Goal: Task Accomplishment & Management: Manage account settings

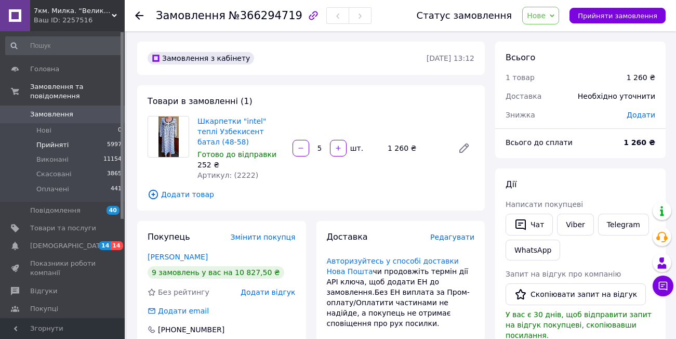
click at [45, 140] on span "Прийняті" at bounding box center [52, 144] width 32 height 9
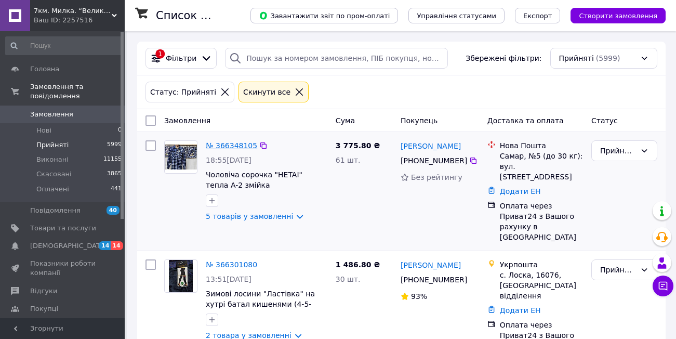
click at [220, 142] on link "№ 366348105" at bounding box center [231, 145] width 51 height 8
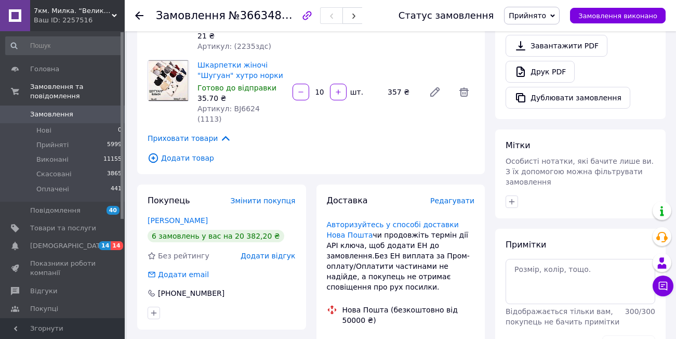
scroll to position [362, 0]
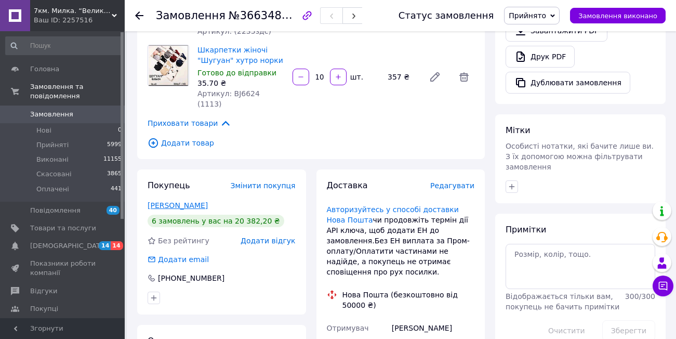
click at [166, 201] on link "[PERSON_NAME]" at bounding box center [178, 205] width 60 height 8
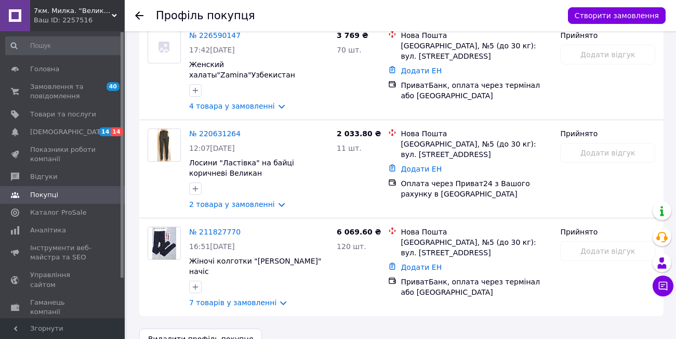
scroll to position [592, 0]
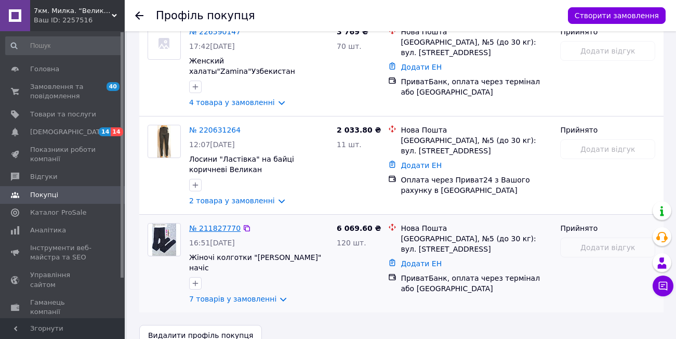
click at [202, 224] on link "№ 211827770" at bounding box center [214, 228] width 51 height 8
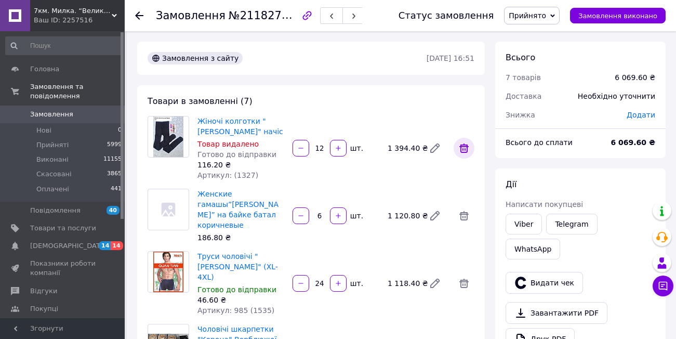
click at [464, 149] on icon at bounding box center [464, 148] width 12 height 12
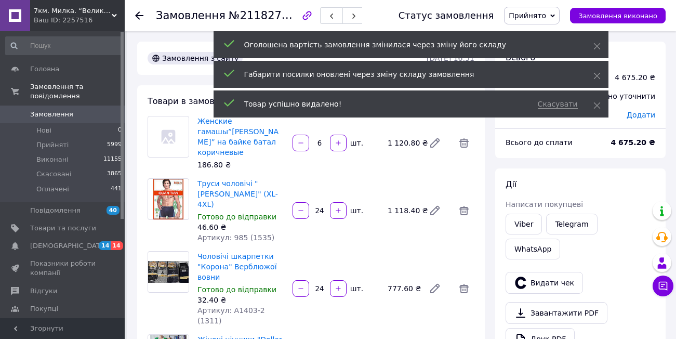
click at [464, 150] on div "Женские гамашы”[PERSON_NAME]” на байке батал коричневые 186.80 ₴ 6   шт. 1 120.…" at bounding box center [335, 143] width 285 height 58
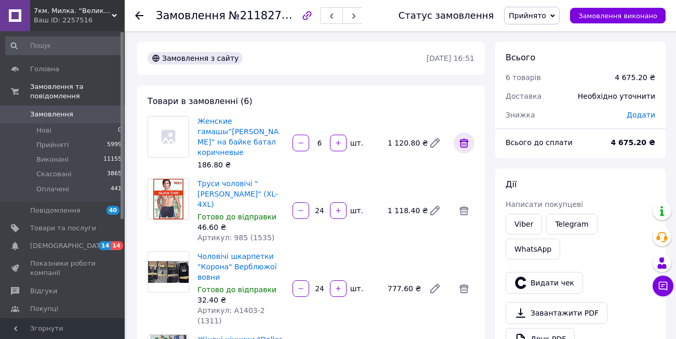
click at [465, 138] on icon at bounding box center [464, 142] width 9 height 9
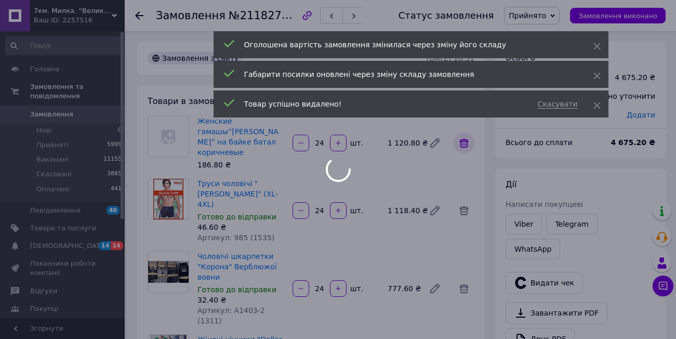
click at [465, 131] on div at bounding box center [464, 142] width 29 height 25
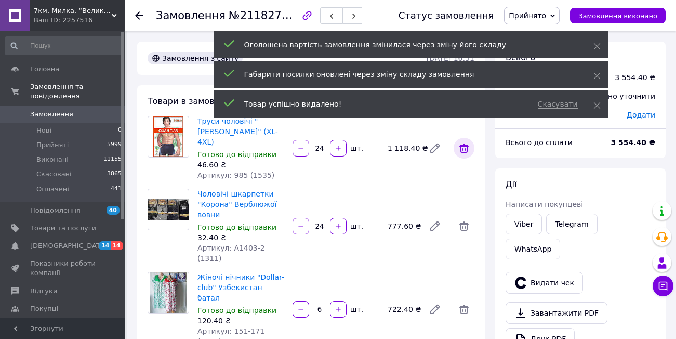
click at [464, 143] on icon at bounding box center [464, 147] width 9 height 9
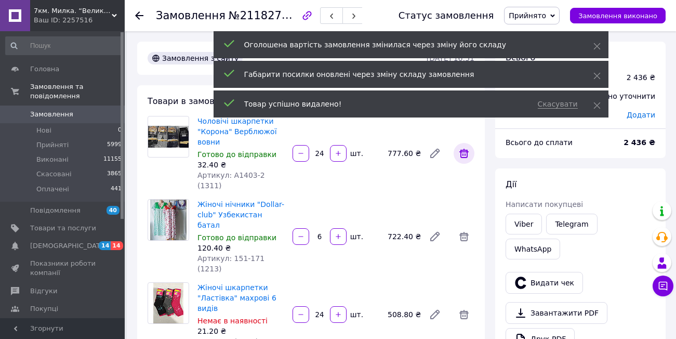
click at [464, 143] on span at bounding box center [464, 153] width 21 height 21
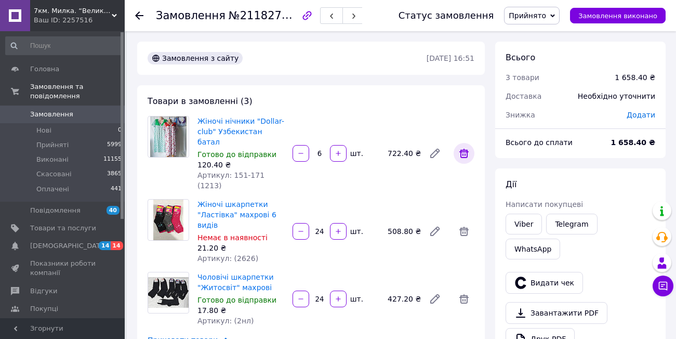
click at [464, 147] on icon at bounding box center [464, 153] width 12 height 12
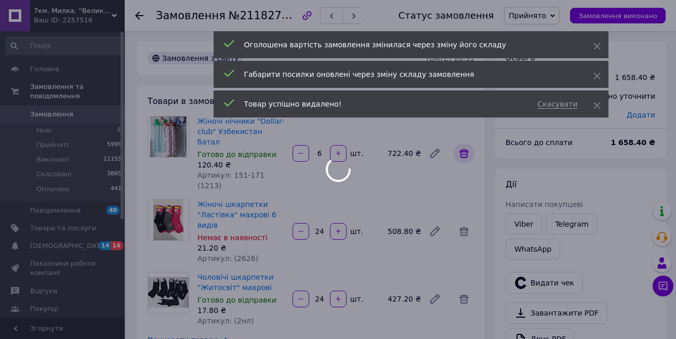
type input "24"
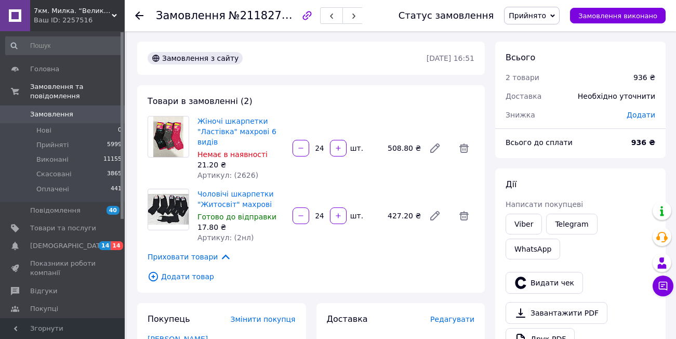
click at [560, 11] on span "Прийнято" at bounding box center [532, 16] width 56 height 18
click at [543, 35] on li "Виконано" at bounding box center [532, 37] width 55 height 16
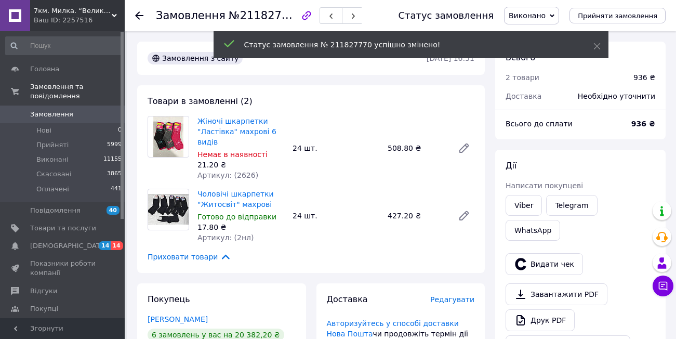
click at [139, 16] on use at bounding box center [139, 15] width 8 height 8
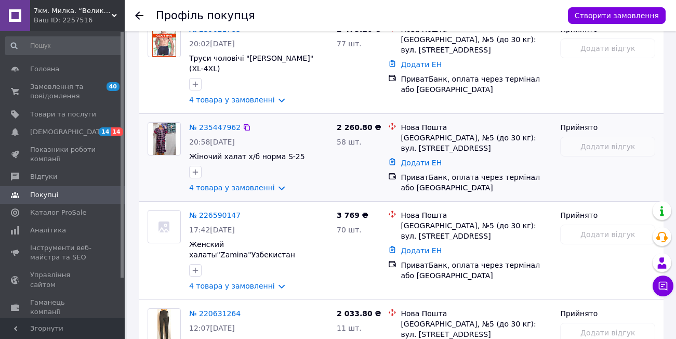
scroll to position [416, 0]
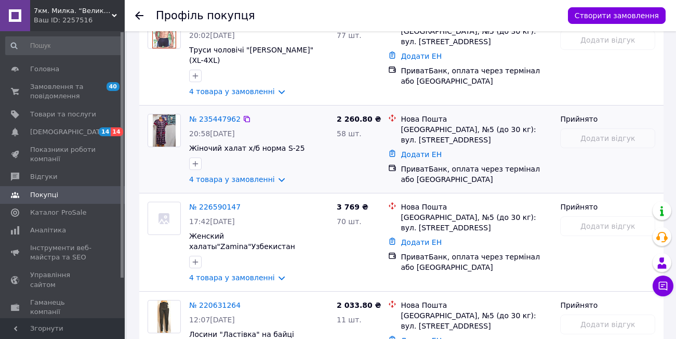
click at [226, 129] on span "20:58[DATE]" at bounding box center [212, 133] width 46 height 8
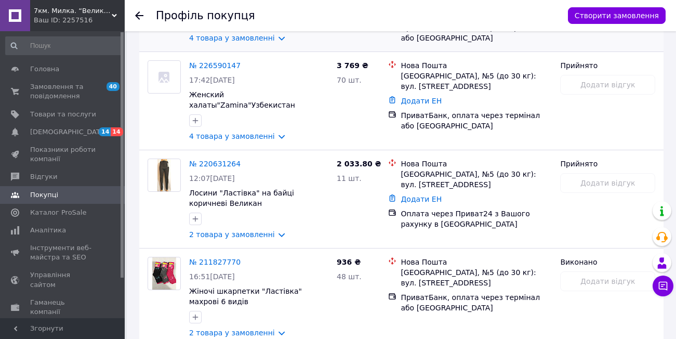
scroll to position [556, 0]
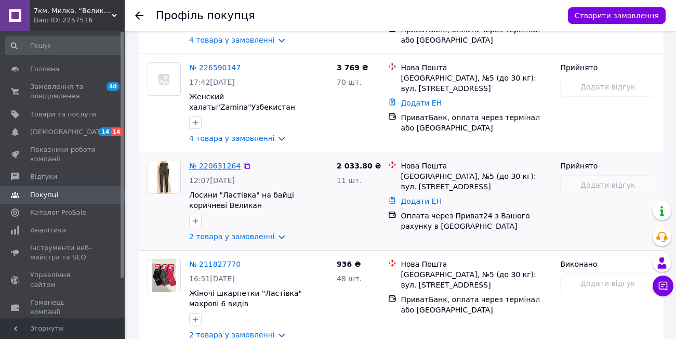
click at [223, 162] on link "№ 220631264" at bounding box center [214, 166] width 51 height 8
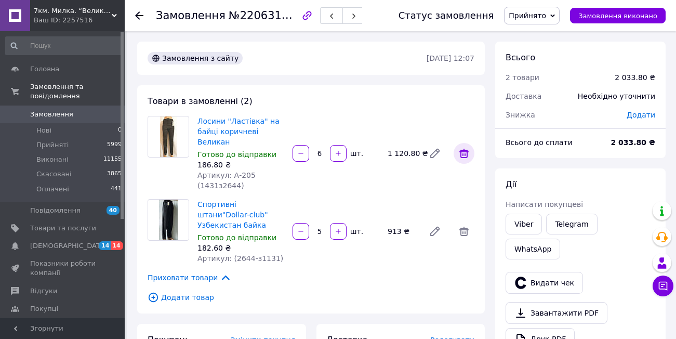
click at [461, 151] on icon at bounding box center [464, 153] width 12 height 12
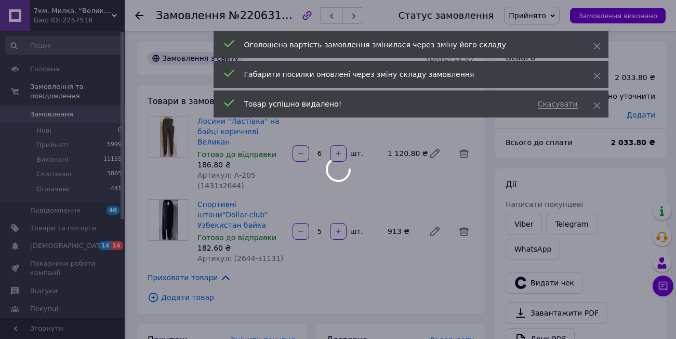
type input "5"
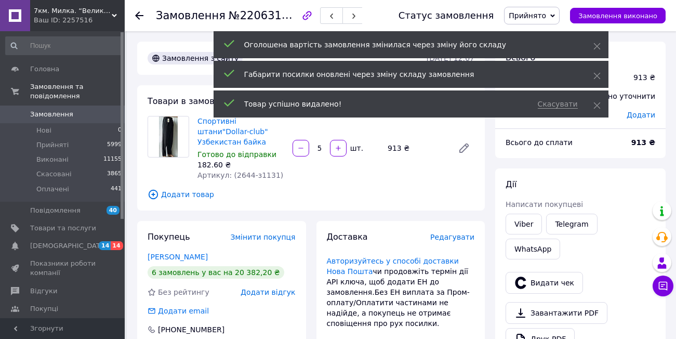
click at [558, 14] on span "Прийнято" at bounding box center [532, 16] width 56 height 18
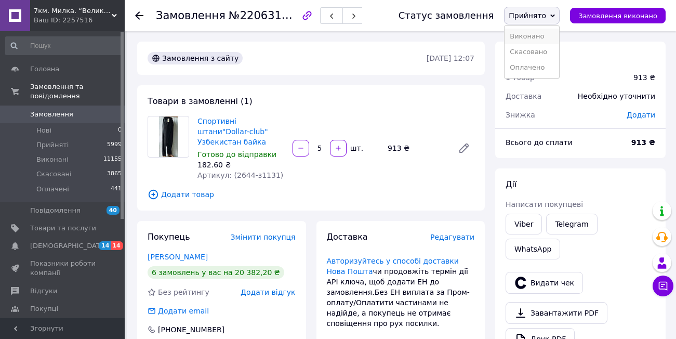
click at [548, 32] on li "Виконано" at bounding box center [532, 37] width 55 height 16
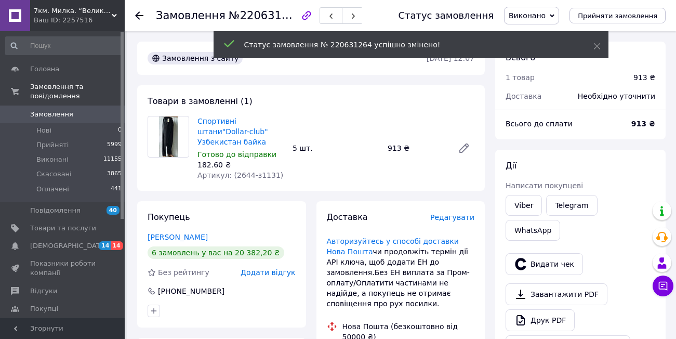
click at [140, 14] on icon at bounding box center [139, 15] width 8 height 8
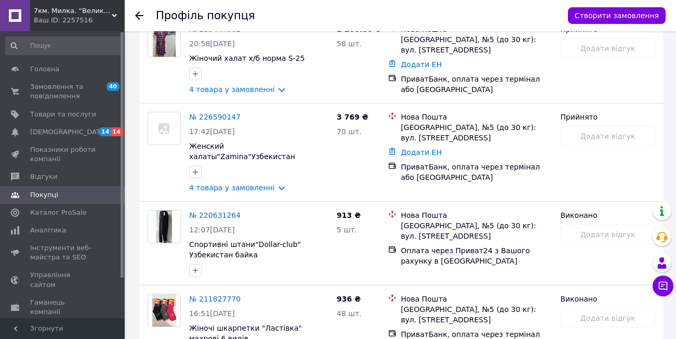
scroll to position [505, 0]
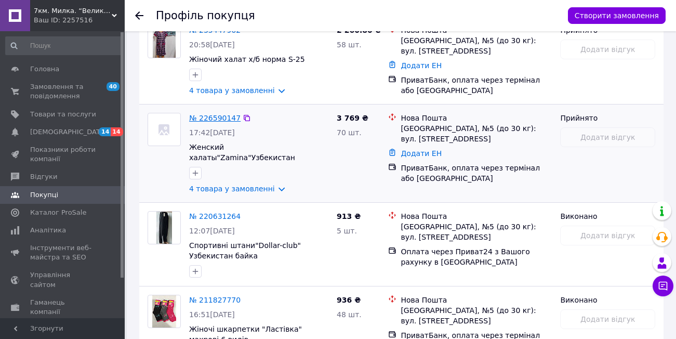
click at [217, 114] on link "№ 226590147" at bounding box center [214, 118] width 51 height 8
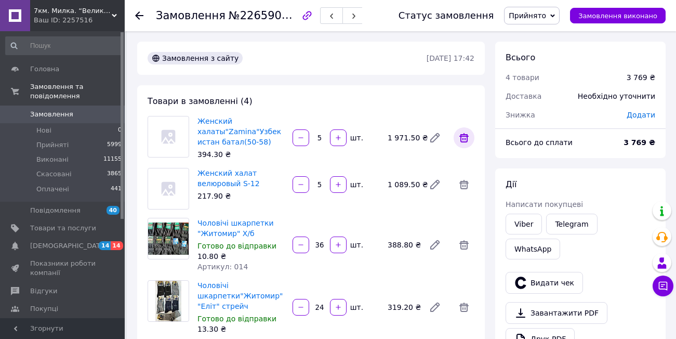
click at [464, 140] on icon at bounding box center [464, 138] width 12 height 12
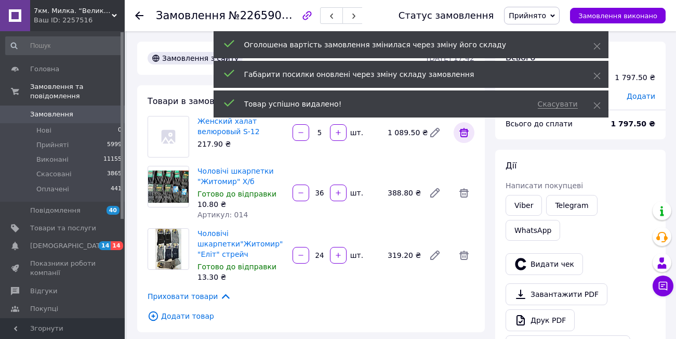
click at [464, 140] on span at bounding box center [464, 132] width 21 height 21
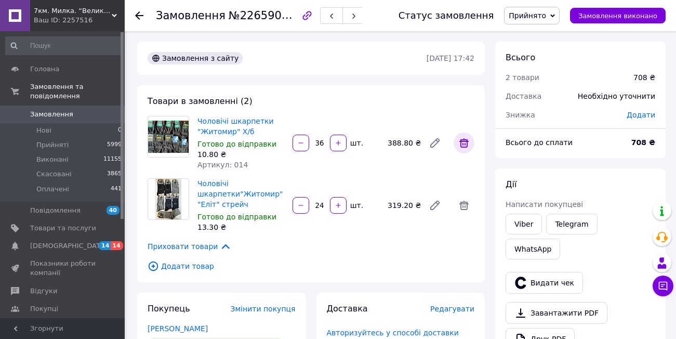
click at [466, 145] on icon at bounding box center [464, 143] width 12 height 12
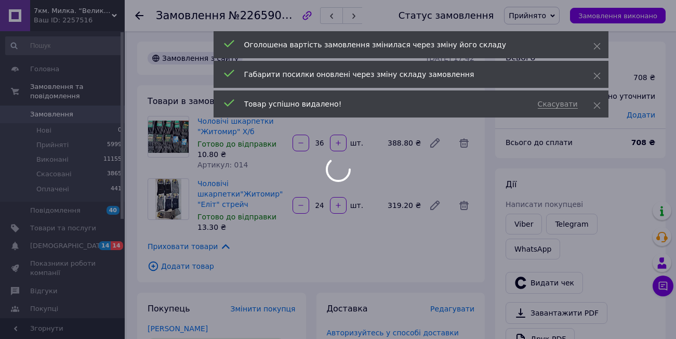
type input "24"
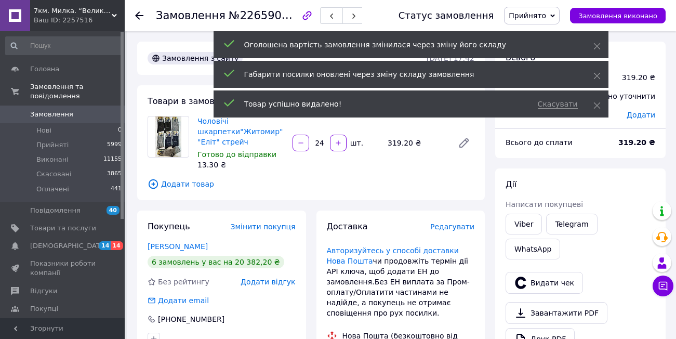
click at [555, 16] on icon at bounding box center [553, 15] width 5 height 3
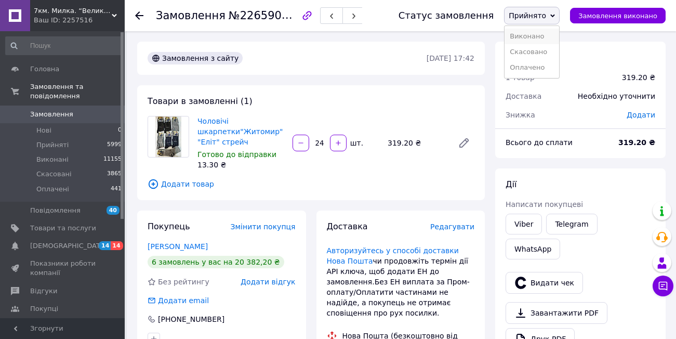
click at [549, 34] on li "Виконано" at bounding box center [532, 37] width 55 height 16
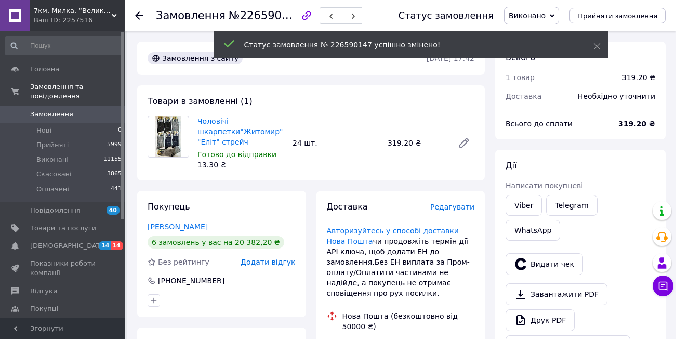
click at [140, 15] on use at bounding box center [139, 15] width 8 height 8
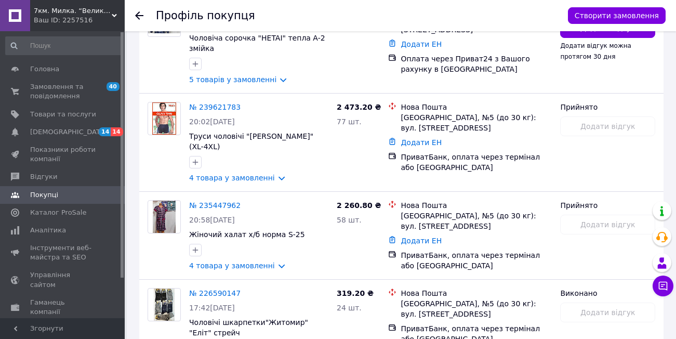
scroll to position [332, 0]
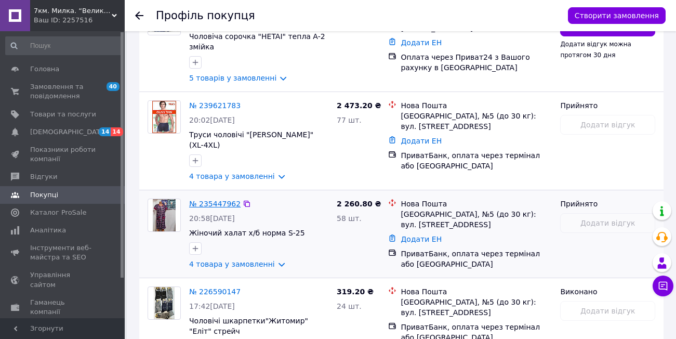
click at [223, 200] on link "№ 235447962" at bounding box center [214, 204] width 51 height 8
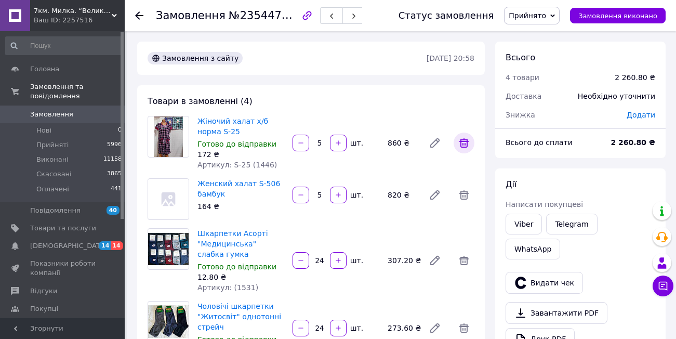
click at [463, 144] on icon at bounding box center [464, 142] width 9 height 9
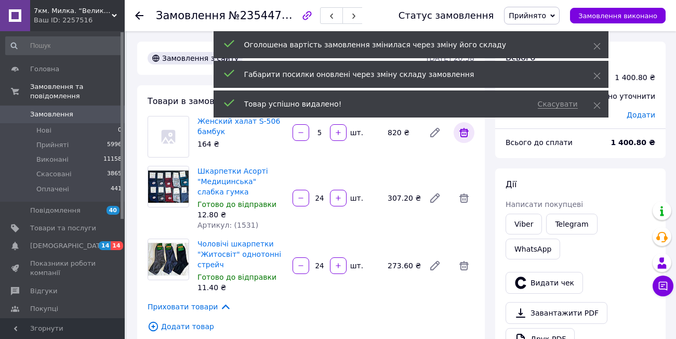
click at [465, 133] on icon at bounding box center [464, 132] width 9 height 9
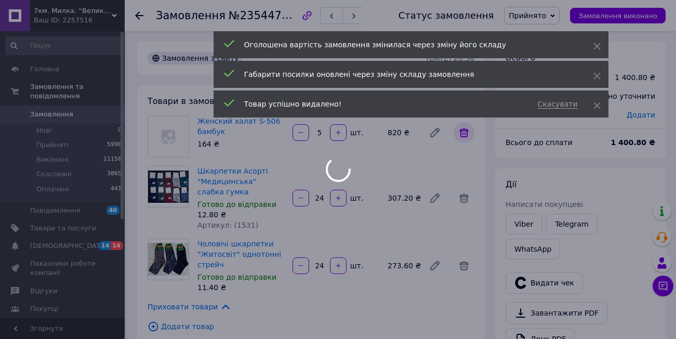
type input "24"
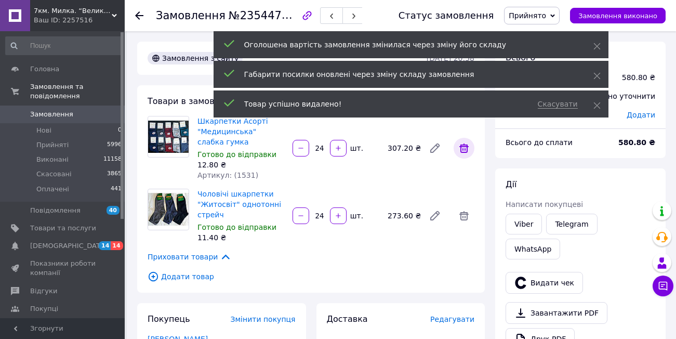
click at [463, 148] on icon at bounding box center [464, 148] width 12 height 12
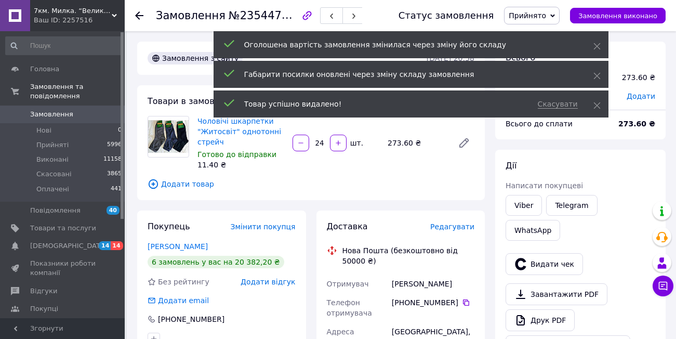
click at [555, 14] on icon at bounding box center [553, 16] width 5 height 5
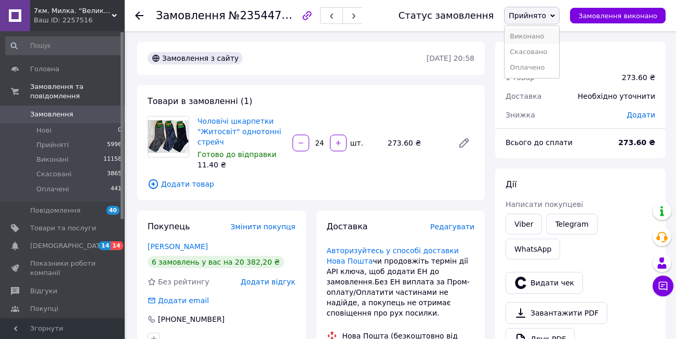
click at [548, 34] on li "Виконано" at bounding box center [532, 37] width 55 height 16
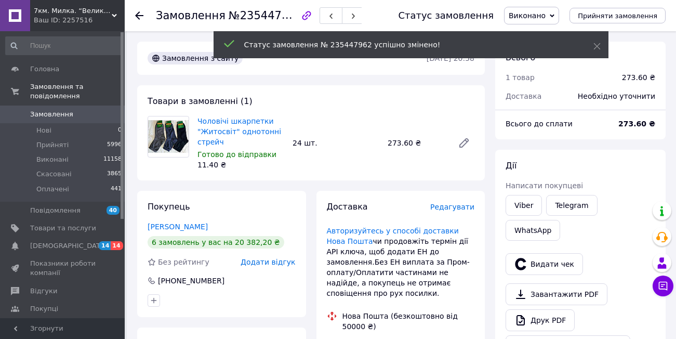
click at [140, 16] on use at bounding box center [139, 15] width 8 height 8
